Goal: Task Accomplishment & Management: Use online tool/utility

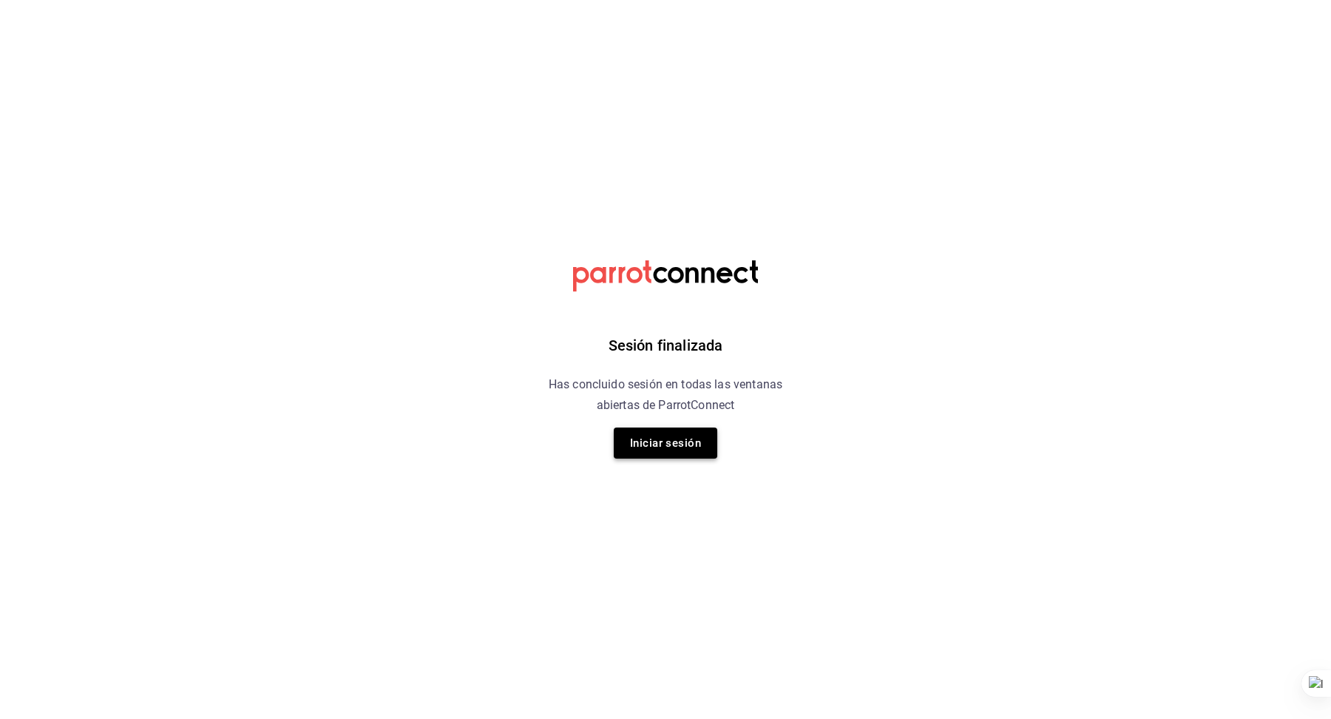
click at [678, 453] on button "Iniciar sesión" at bounding box center [666, 442] width 104 height 31
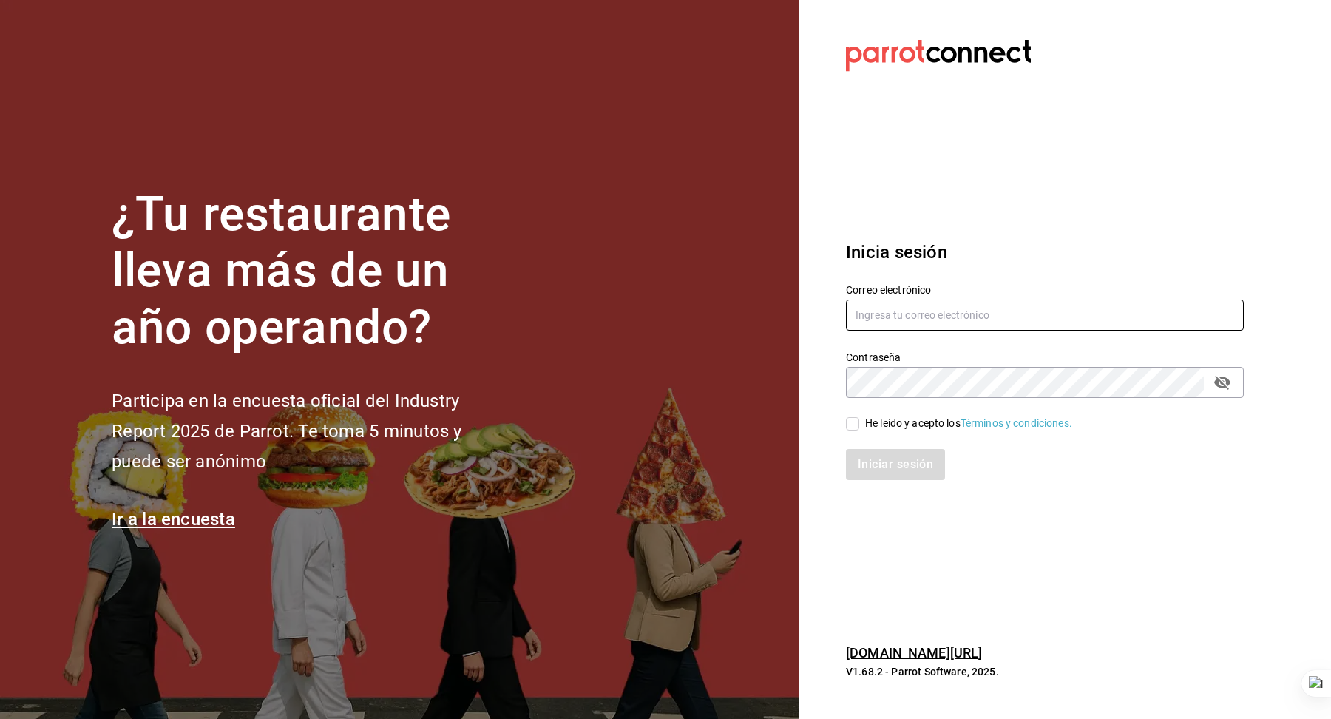
click at [895, 313] on input "text" at bounding box center [1045, 314] width 398 height 31
type input "[EMAIL_ADDRESS][DOMAIN_NAME]"
click at [904, 422] on div "He leído y acepto los Términos y condiciones." at bounding box center [968, 423] width 207 height 16
click at [859, 422] on input "He leído y acepto los Términos y condiciones." at bounding box center [852, 423] width 13 height 13
checkbox input "true"
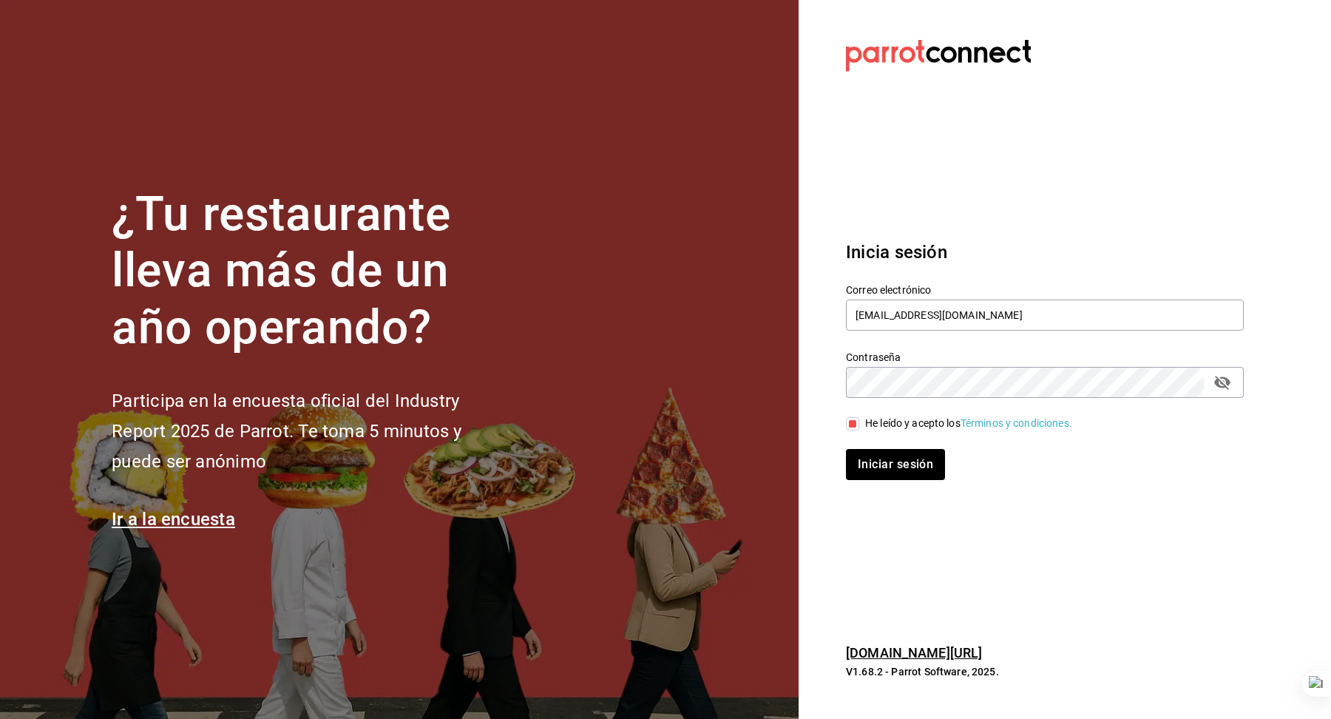
click at [902, 447] on div "Iniciar sesión" at bounding box center [1035, 455] width 415 height 49
click at [898, 459] on button "Iniciar sesión" at bounding box center [896, 464] width 101 height 31
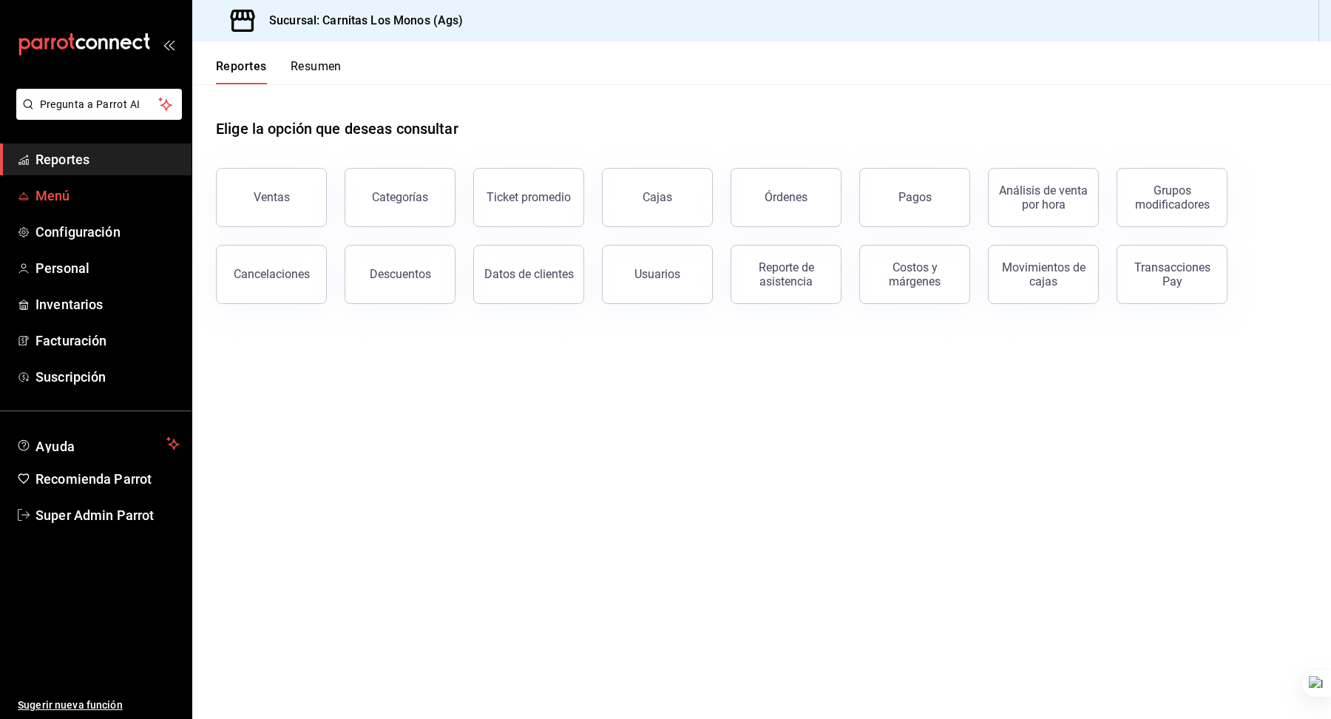
click at [123, 186] on span "Menú" at bounding box center [107, 196] width 144 height 20
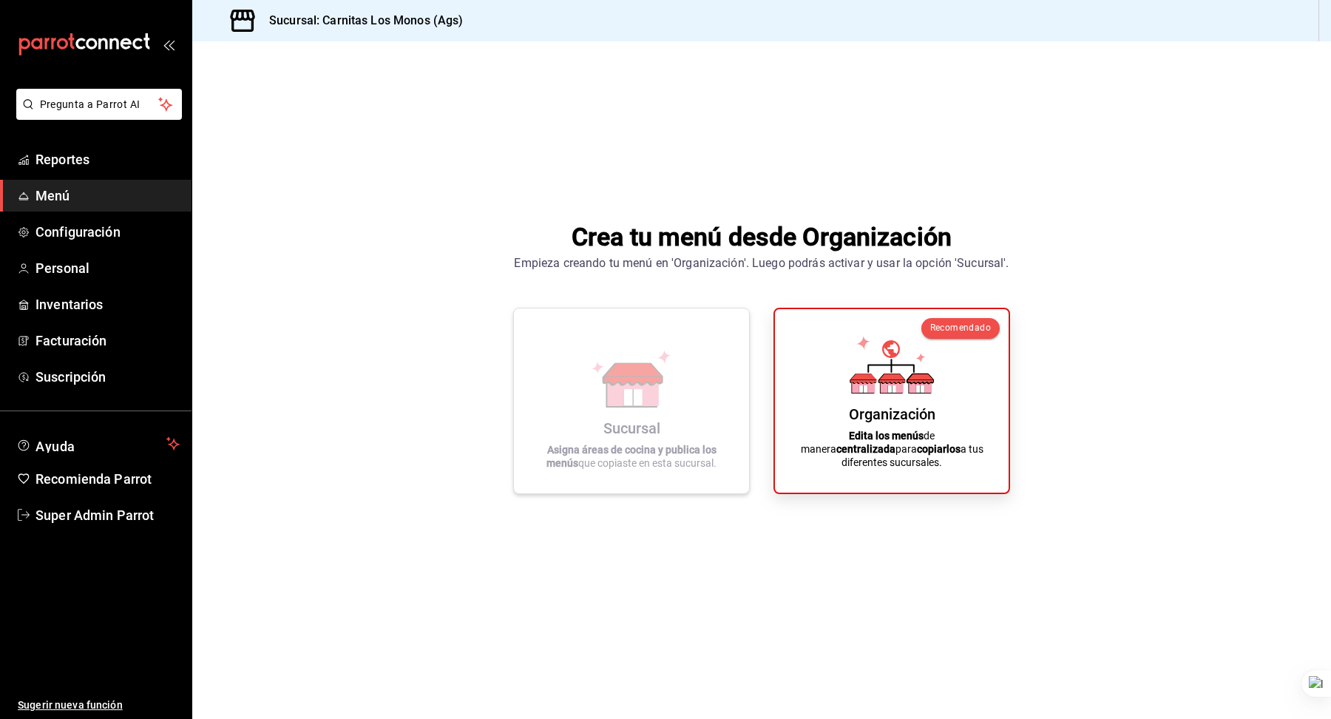
click at [665, 363] on icon at bounding box center [631, 379] width 84 height 58
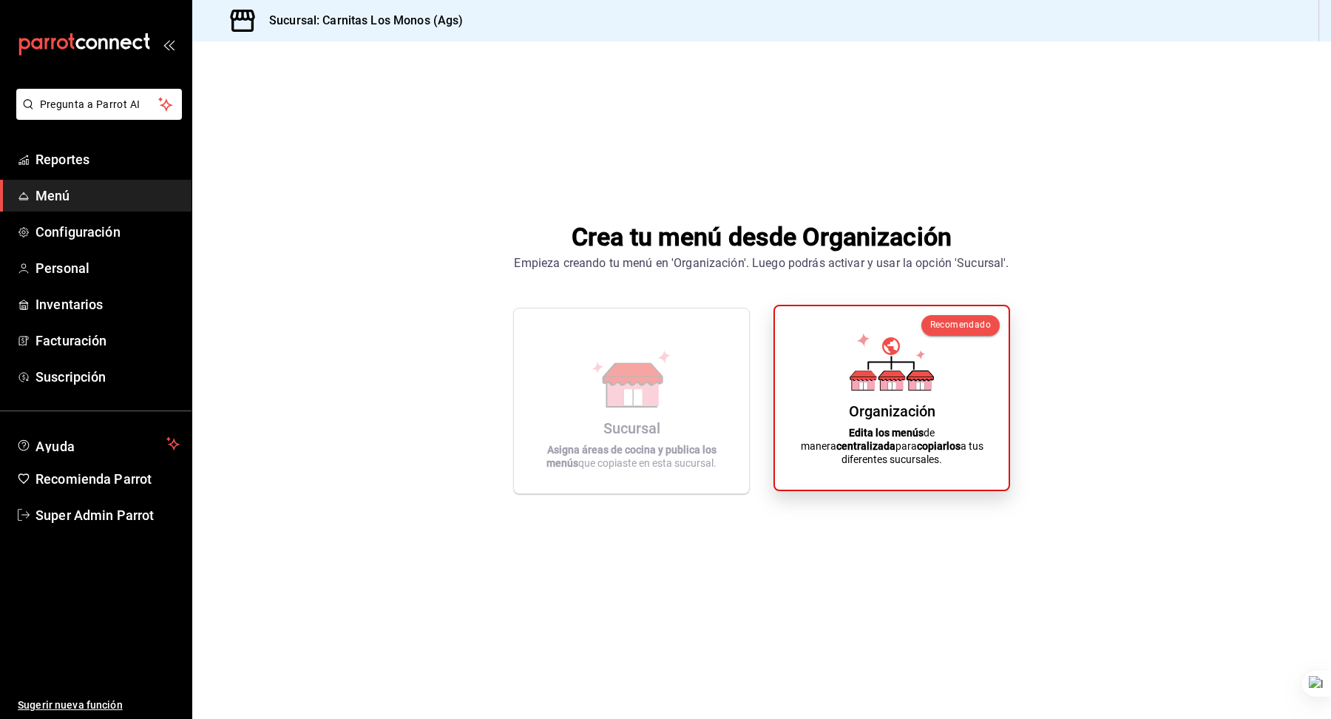
click at [835, 382] on div "Organización Edita los menús de manera centralizada para copiarlos a tus difere…" at bounding box center [892, 398] width 198 height 160
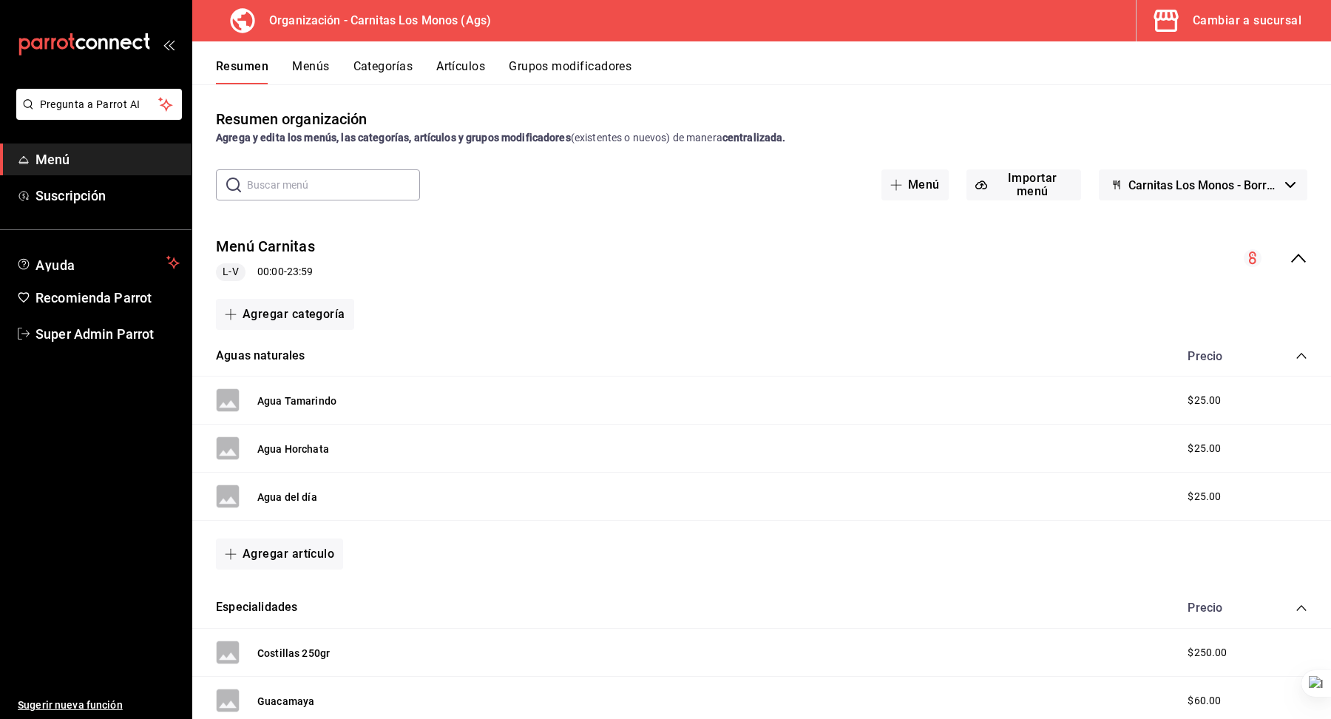
click at [300, 69] on button "Menús" at bounding box center [310, 71] width 37 height 25
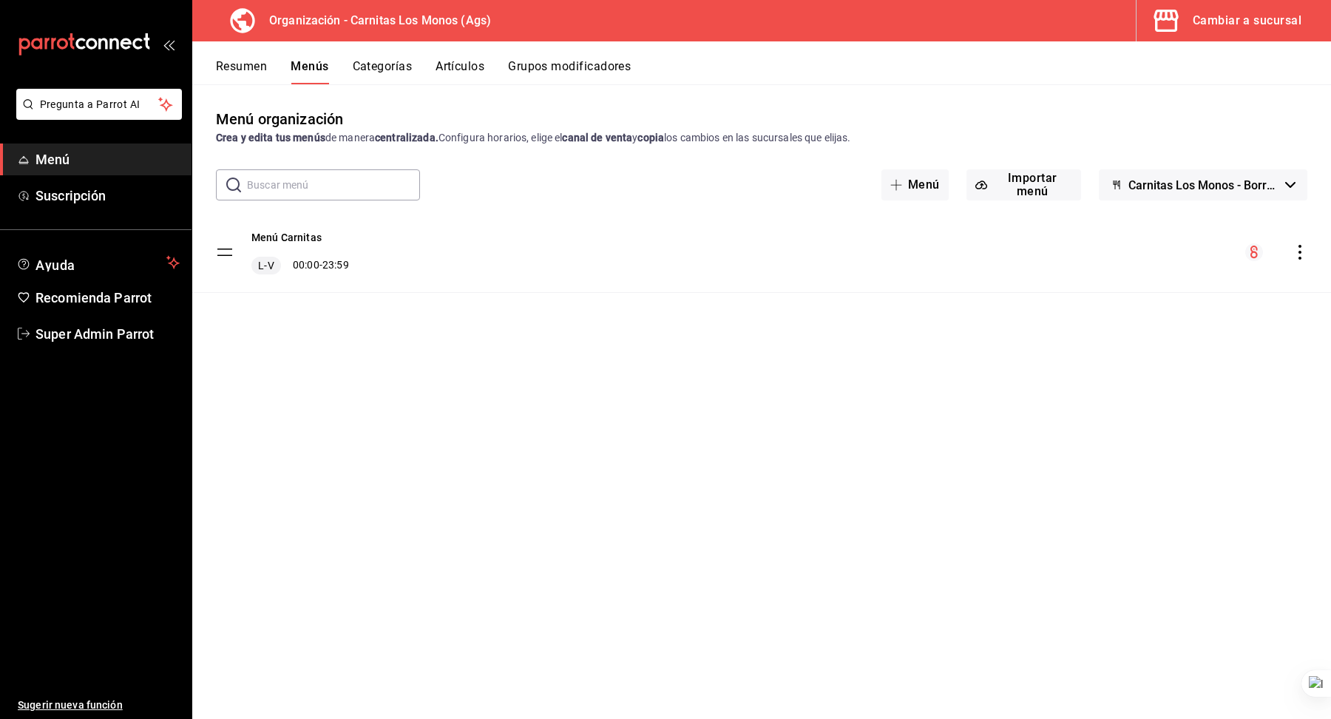
click at [1297, 248] on icon "actions" at bounding box center [1299, 252] width 15 height 15
click at [1131, 350] on span "Copiar en otra sucursal" at bounding box center [1183, 347] width 180 height 16
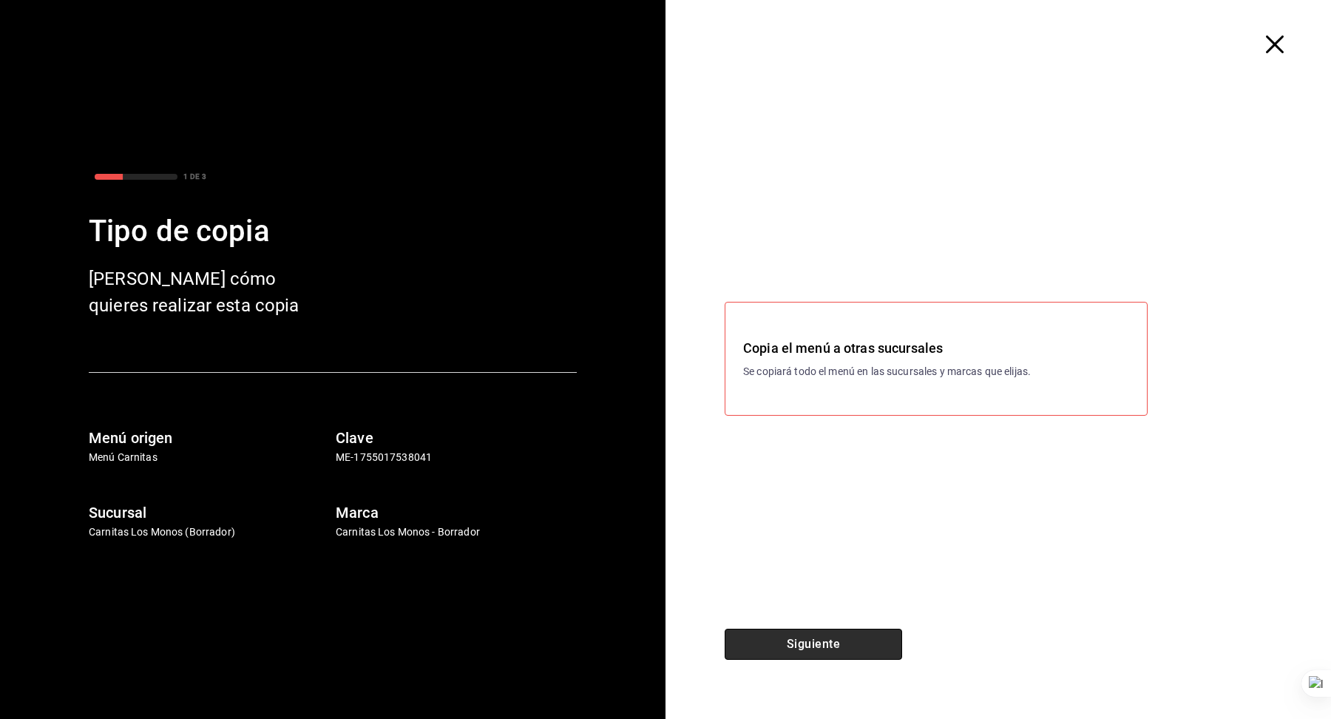
click at [809, 639] on button "Siguiente" at bounding box center [813, 643] width 177 height 31
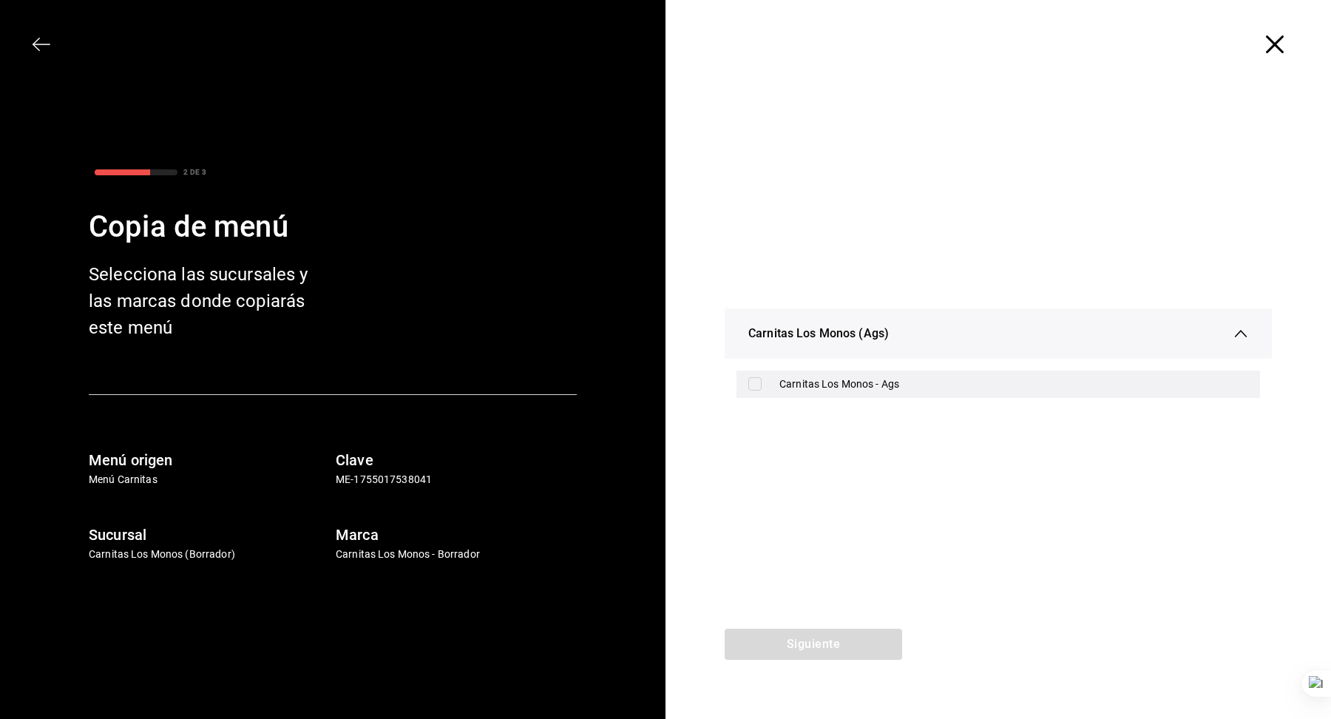
click at [804, 381] on div "Carnitas Los Monos - Ags" at bounding box center [1013, 384] width 469 height 16
checkbox input "true"
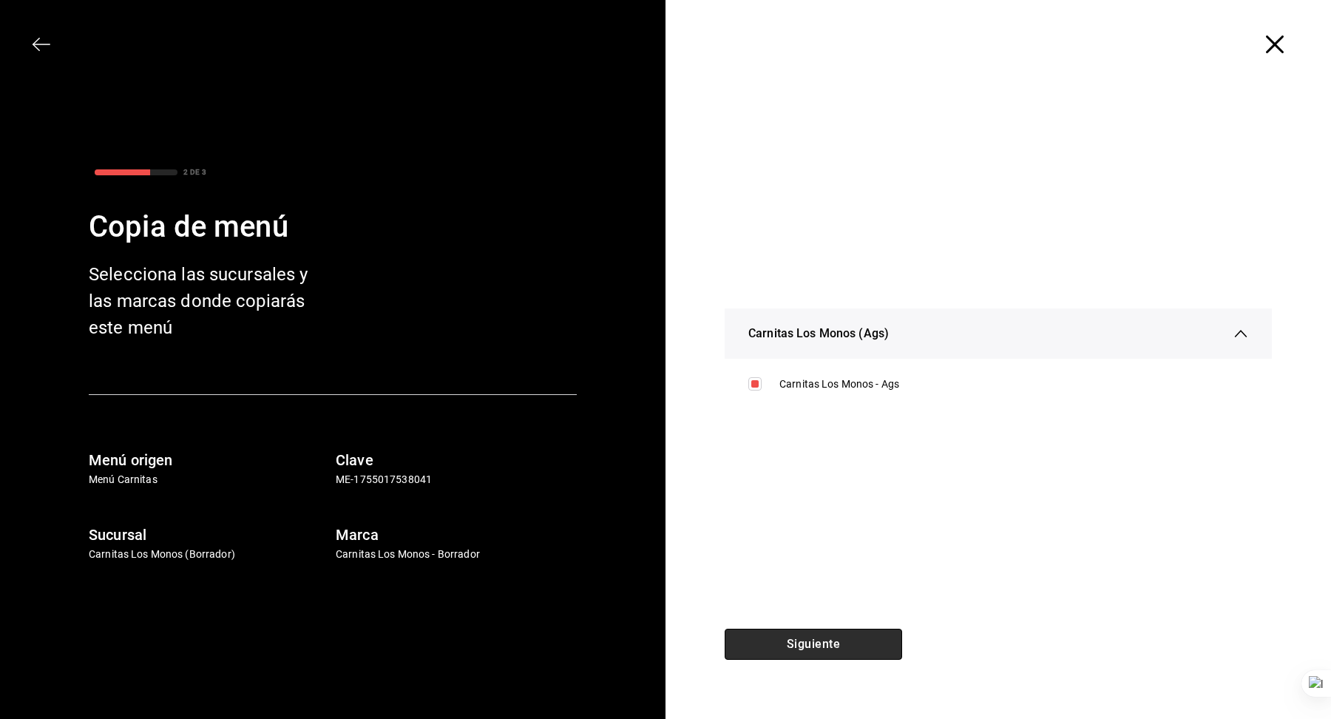
click at [818, 640] on button "Siguiente" at bounding box center [813, 643] width 177 height 31
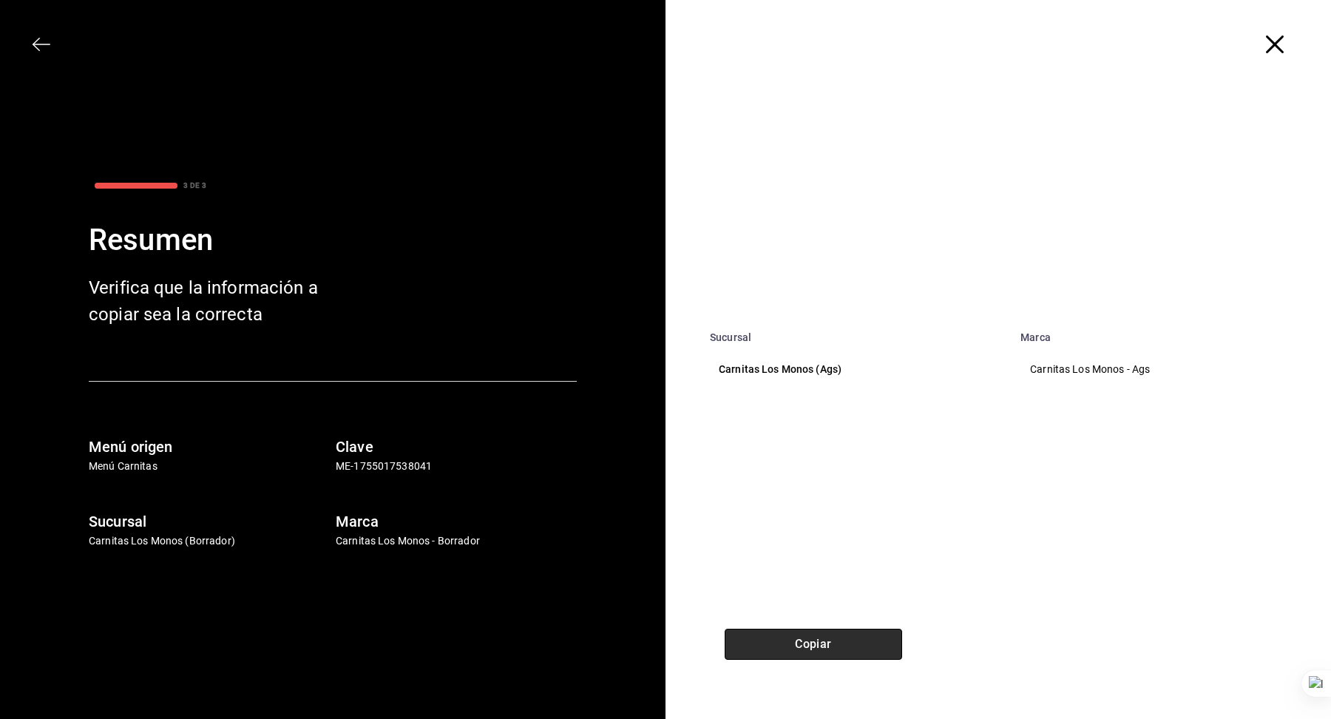
click at [821, 656] on button "Copiar" at bounding box center [813, 643] width 177 height 31
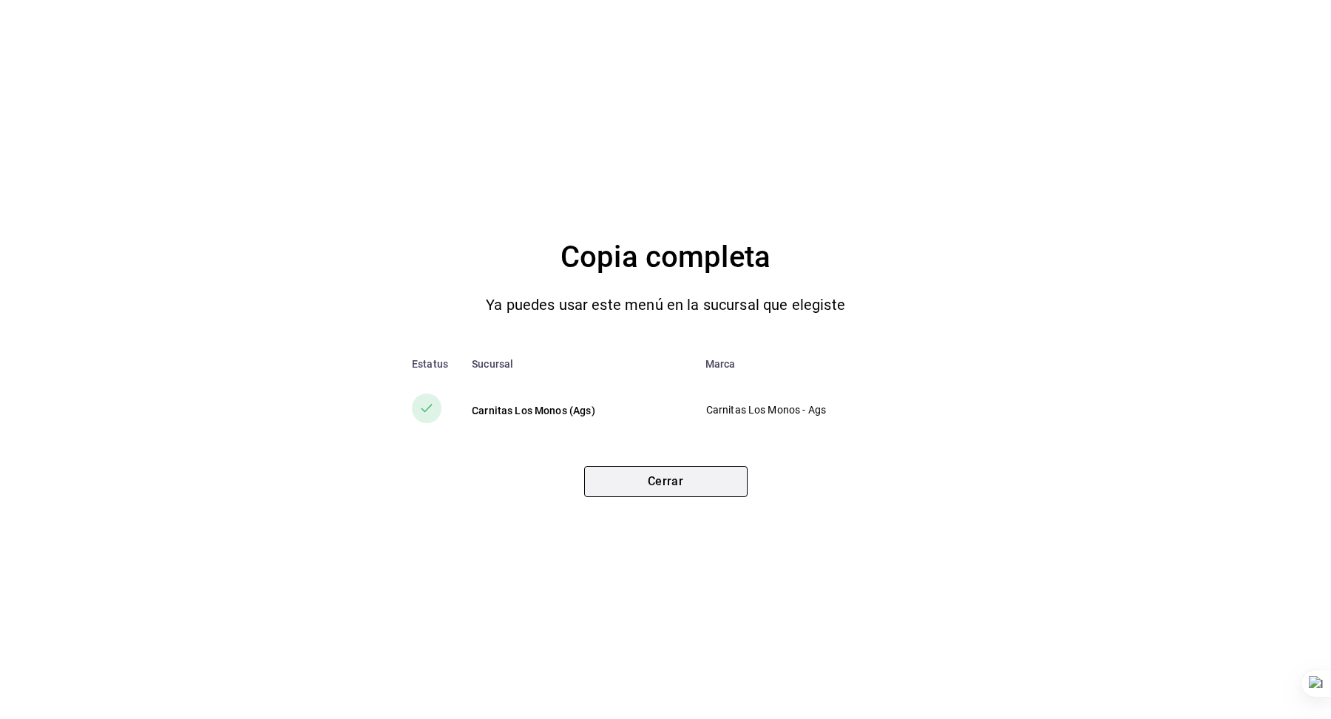
click at [648, 484] on button "Cerrar" at bounding box center [665, 481] width 163 height 31
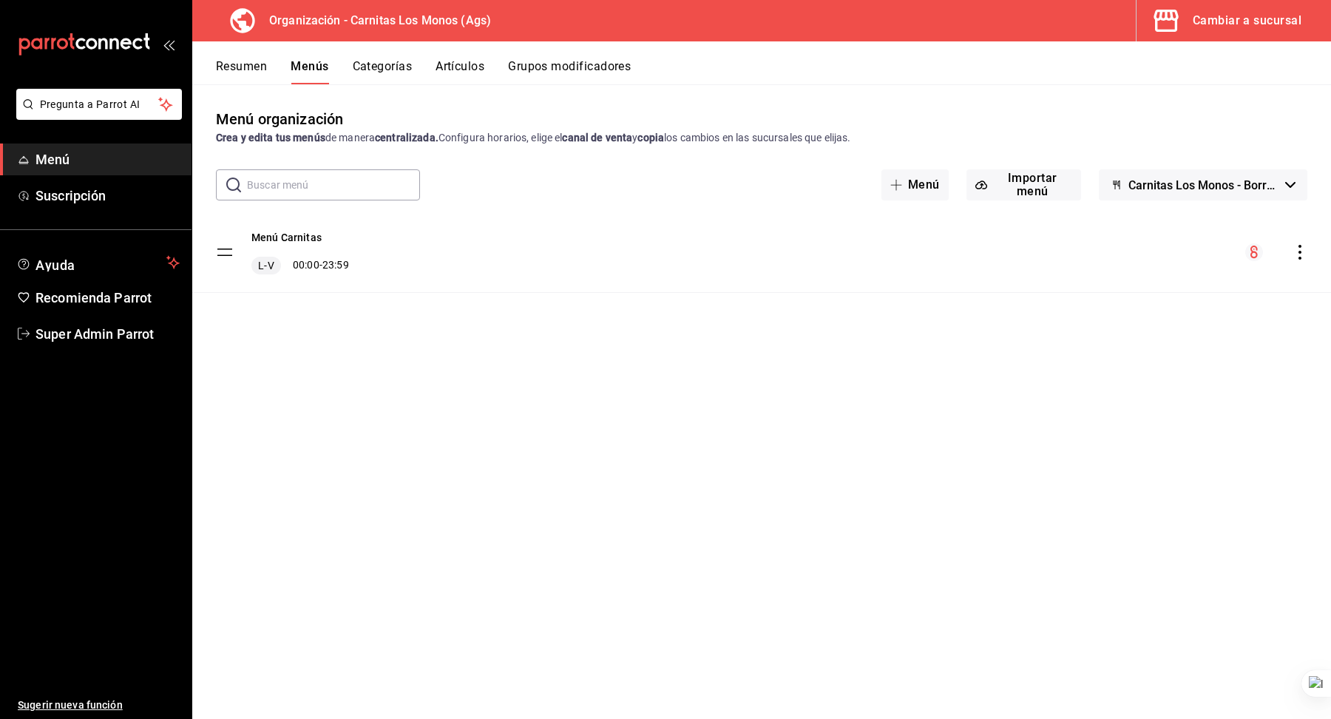
click at [1160, 18] on icon "button" at bounding box center [1165, 21] width 24 height 22
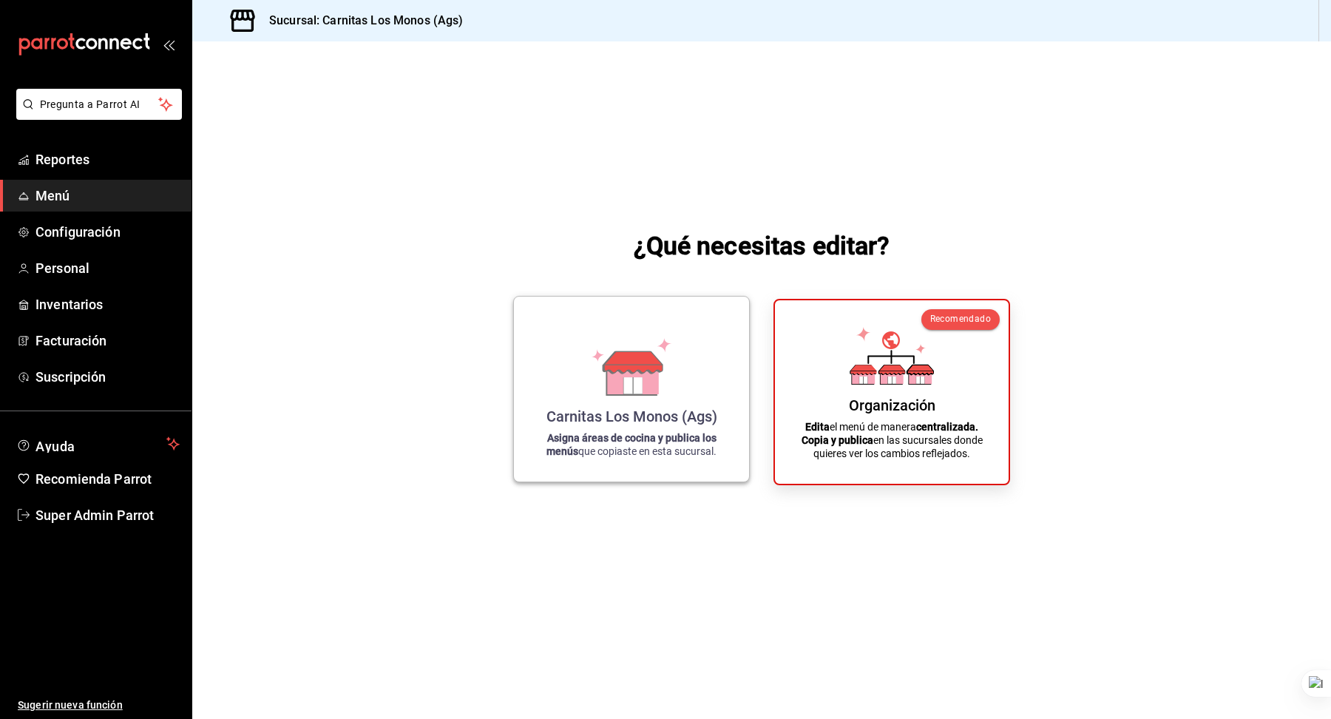
click at [592, 352] on icon at bounding box center [631, 367] width 84 height 58
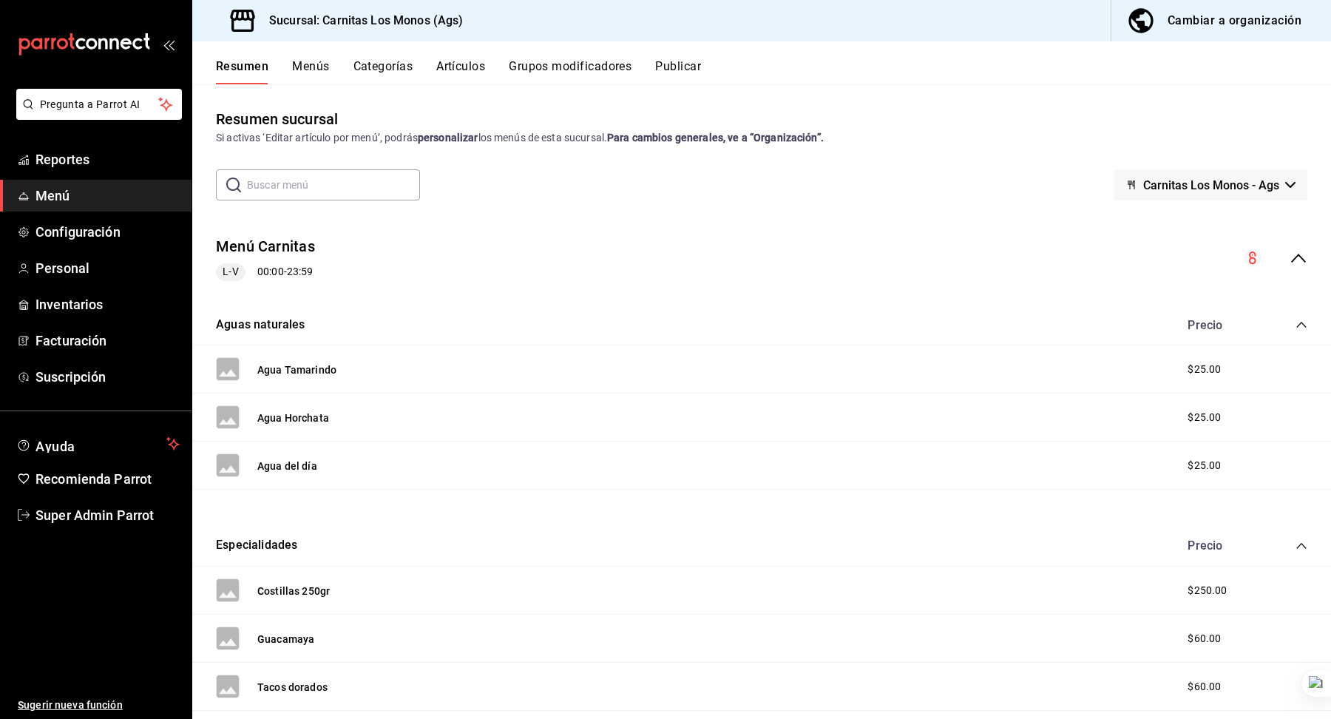
click at [311, 67] on button "Menús" at bounding box center [310, 71] width 37 height 25
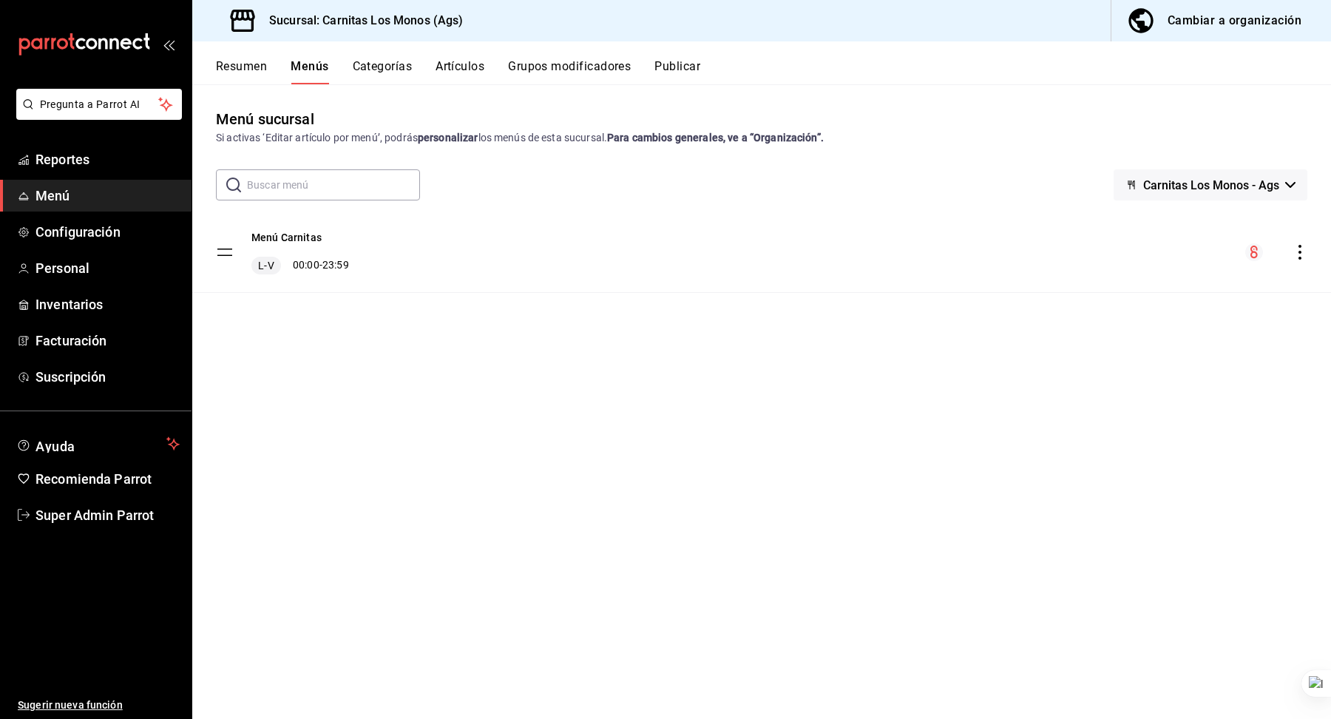
click at [383, 66] on button "Categorías" at bounding box center [383, 71] width 60 height 25
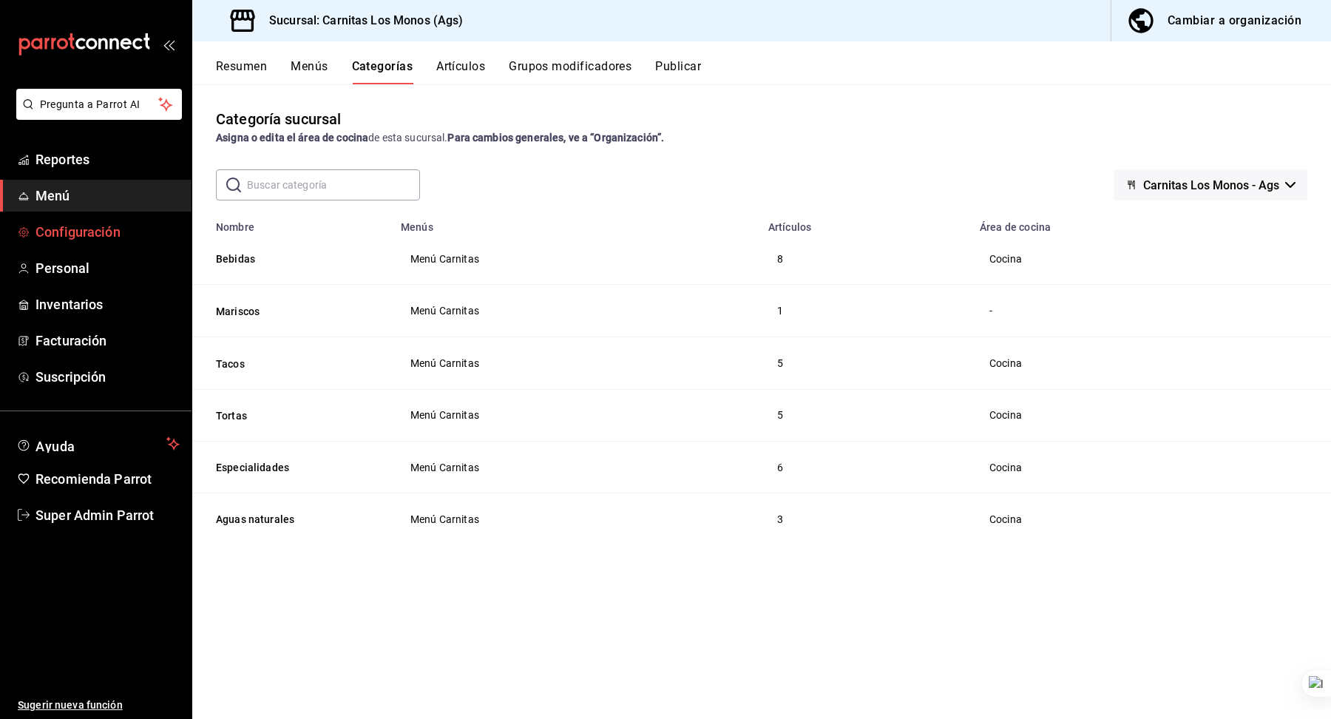
click at [112, 230] on span "Configuración" at bounding box center [107, 232] width 144 height 20
